Goal: Check status: Check status

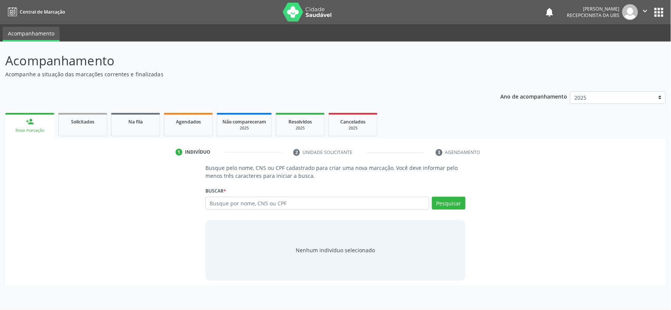
click at [286, 199] on input "text" at bounding box center [317, 203] width 224 height 13
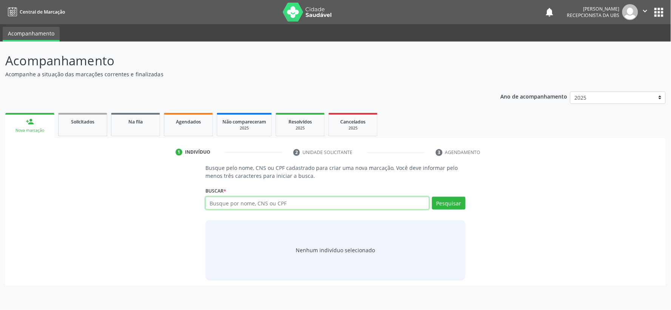
click at [231, 199] on input "text" at bounding box center [317, 203] width 224 height 13
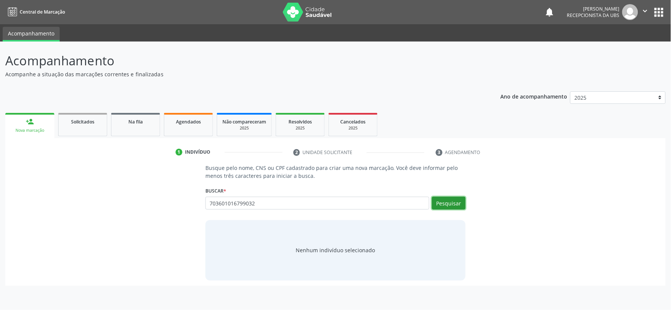
click at [458, 202] on button "Pesquisar" at bounding box center [449, 203] width 34 height 13
click at [318, 262] on div "Nenhum indivíduo selecionado" at bounding box center [335, 250] width 260 height 60
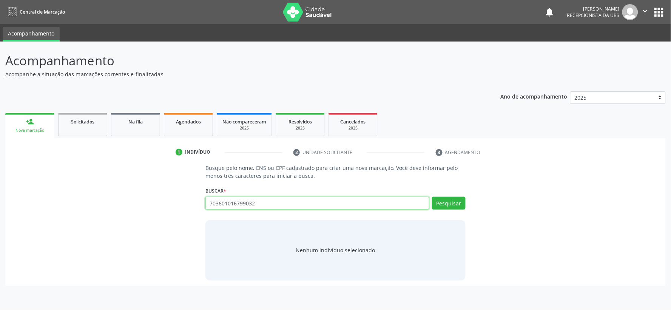
click at [269, 198] on input "703601016799032" at bounding box center [317, 203] width 224 height 13
click at [267, 203] on input "703601016799032" at bounding box center [317, 203] width 224 height 13
click at [343, 205] on input "703601016799032" at bounding box center [317, 203] width 224 height 13
drag, startPoint x: 274, startPoint y: 205, endPoint x: 106, endPoint y: 191, distance: 168.3
click at [106, 191] on div "Busque pelo nome, CNS ou CPF cadastrado para criar uma nova marcação. Você deve…" at bounding box center [336, 222] width 650 height 116
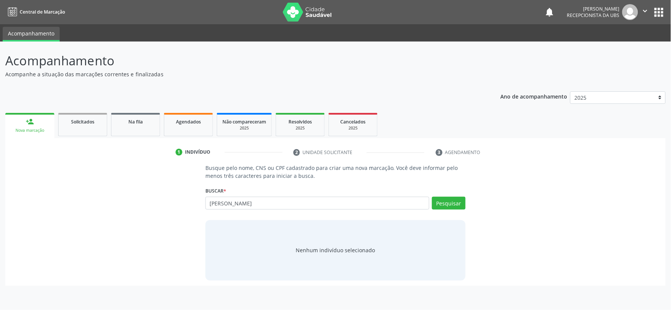
click at [442, 193] on div "Buscar * 703601016799032 Busque por nome, CNS ou CPF Nenhum resultado encontrad…" at bounding box center [335, 199] width 260 height 29
click at [442, 198] on button "Pesquisar" at bounding box center [449, 203] width 34 height 13
click at [440, 203] on button "Pesquisar" at bounding box center [449, 203] width 34 height 13
drag, startPoint x: 671, startPoint y: 119, endPoint x: 671, endPoint y: 197, distance: 77.8
click at [671, 197] on div "Acompanhamento Acompanhe a situação das marcações correntes e finalizadas Relat…" at bounding box center [335, 176] width 671 height 269
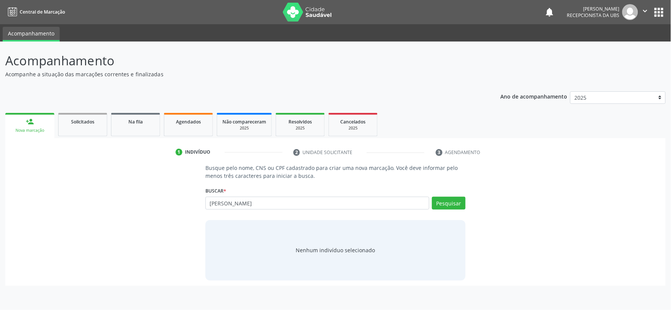
click at [361, 224] on div "Nenhum indivíduo selecionado" at bounding box center [335, 250] width 260 height 60
click at [431, 201] on div "Pesquisar" at bounding box center [447, 206] width 36 height 18
click at [446, 205] on button "Pesquisar" at bounding box center [449, 203] width 34 height 13
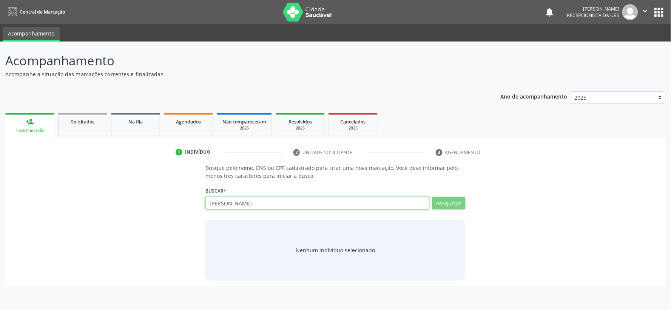
click at [255, 199] on input "izabel mikeline" at bounding box center [317, 203] width 224 height 13
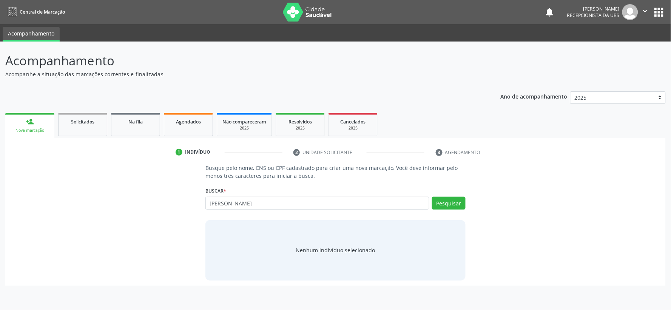
click at [312, 262] on div "Nenhum indivíduo selecionado" at bounding box center [335, 250] width 260 height 60
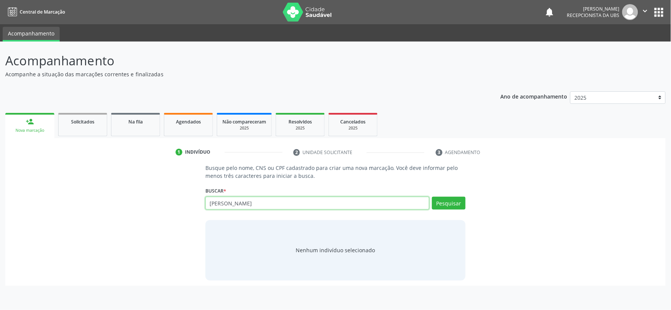
drag, startPoint x: 261, startPoint y: 203, endPoint x: 109, endPoint y: 201, distance: 151.8
click at [111, 202] on div "Busque pelo nome, CNS ou CPF cadastrado para criar uma nova marcação. Você deve…" at bounding box center [336, 222] width 650 height 116
type input "703601016799032"
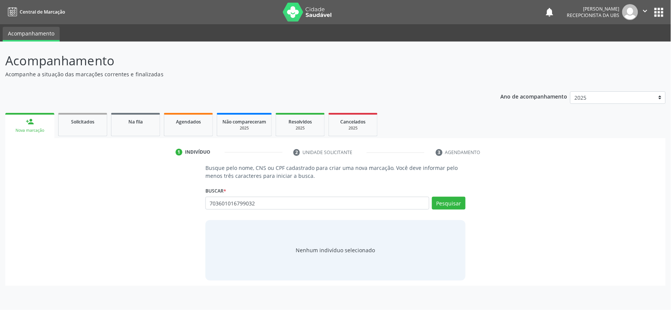
click at [444, 194] on div "Buscar * 703 Busque por nome, CNS ou CPF Nenhum resultado encontrado para: " 70…" at bounding box center [335, 199] width 260 height 29
click at [443, 201] on button "Pesquisar" at bounding box center [449, 203] width 34 height 13
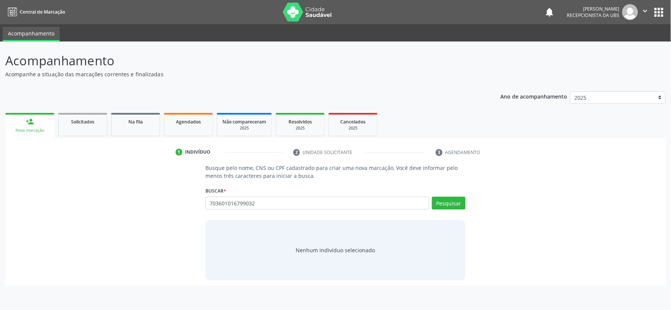
click at [295, 212] on div "703601016799032 Busque por nome, CNS ou CPF Nenhum resultado encontrado para: "…" at bounding box center [335, 206] width 260 height 18
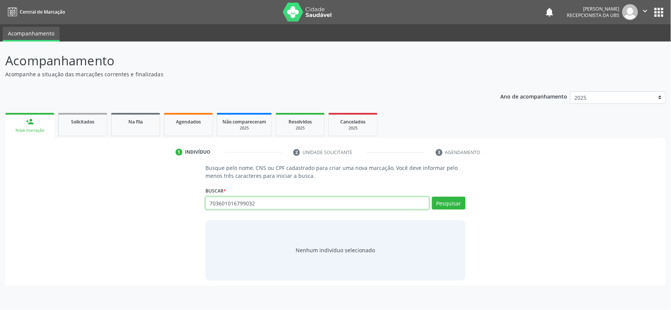
click at [290, 209] on input "703601016799032" at bounding box center [317, 203] width 224 height 13
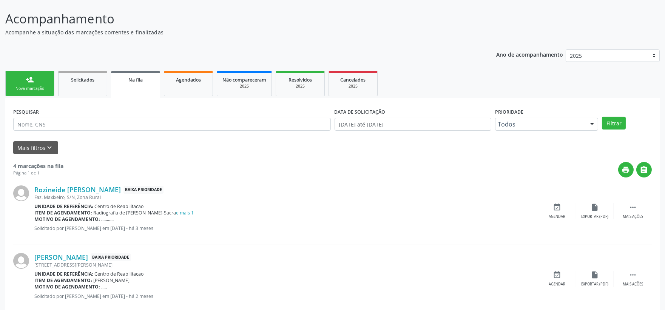
scroll to position [42, 0]
click at [90, 123] on input "text" at bounding box center [172, 124] width 318 height 13
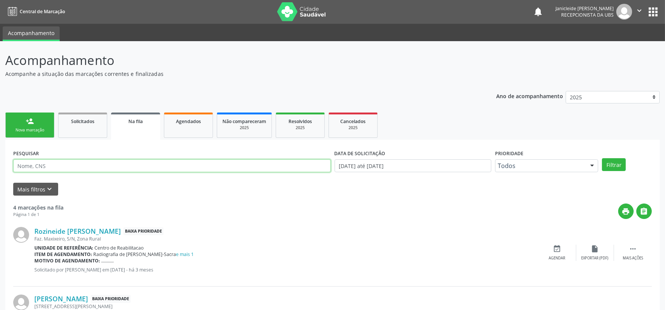
scroll to position [0, 0]
click at [648, 10] on button "apps" at bounding box center [653, 12] width 13 height 13
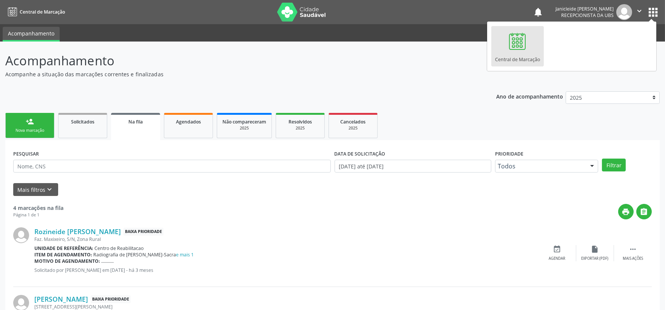
click at [599, 12] on span "Recepcionista da UBS" at bounding box center [587, 15] width 52 height 6
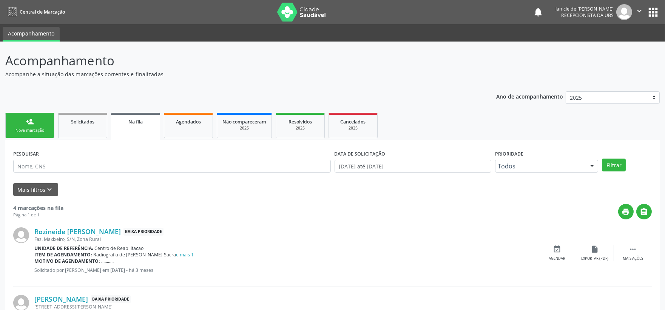
click at [635, 9] on icon "" at bounding box center [639, 11] width 8 height 8
click at [612, 46] on link "Sair" at bounding box center [620, 46] width 52 height 11
